Goal: Information Seeking & Learning: Learn about a topic

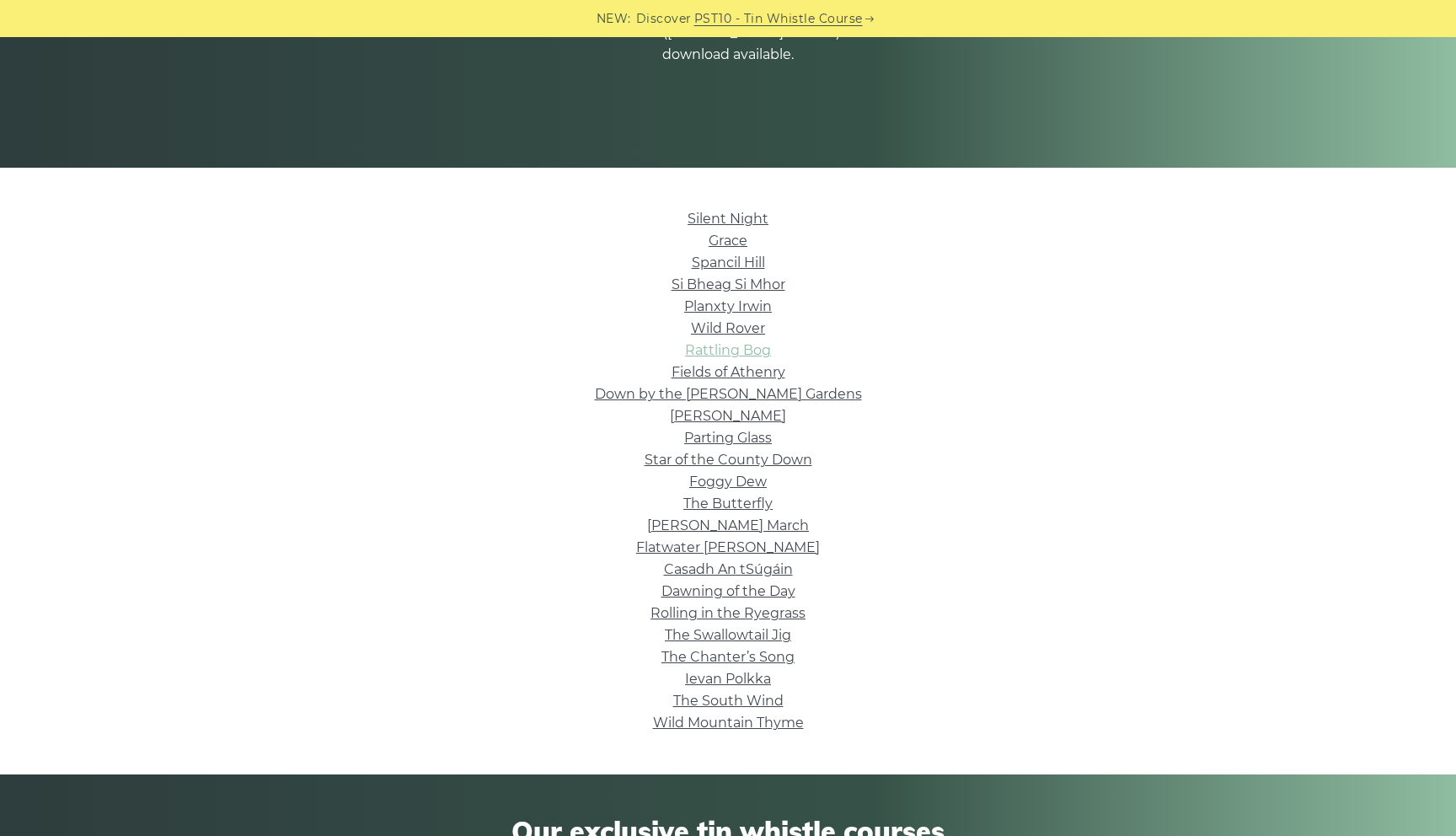
click at [736, 349] on link "Rattling Bog" at bounding box center [728, 350] width 86 height 16
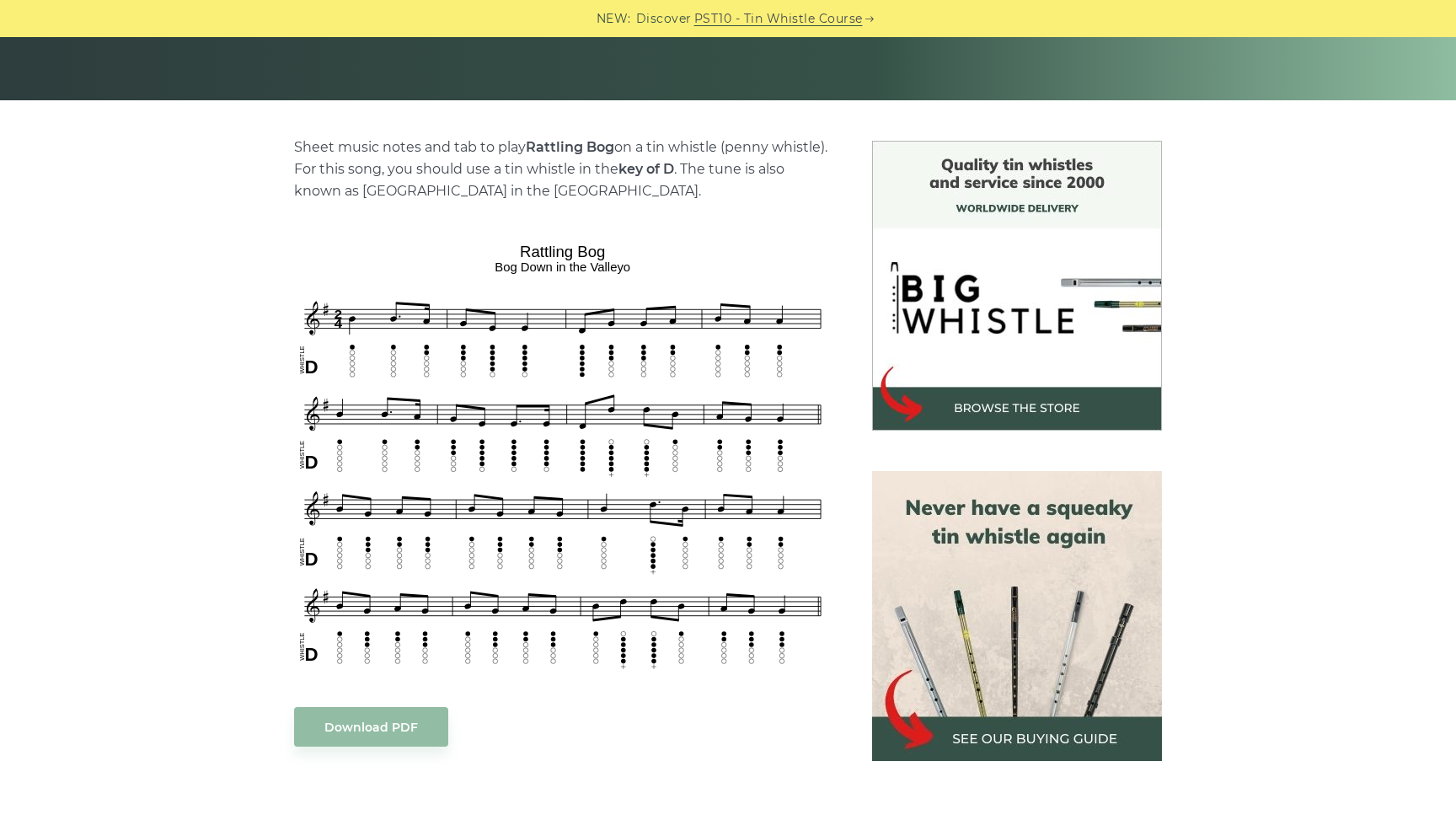
scroll to position [351, 0]
